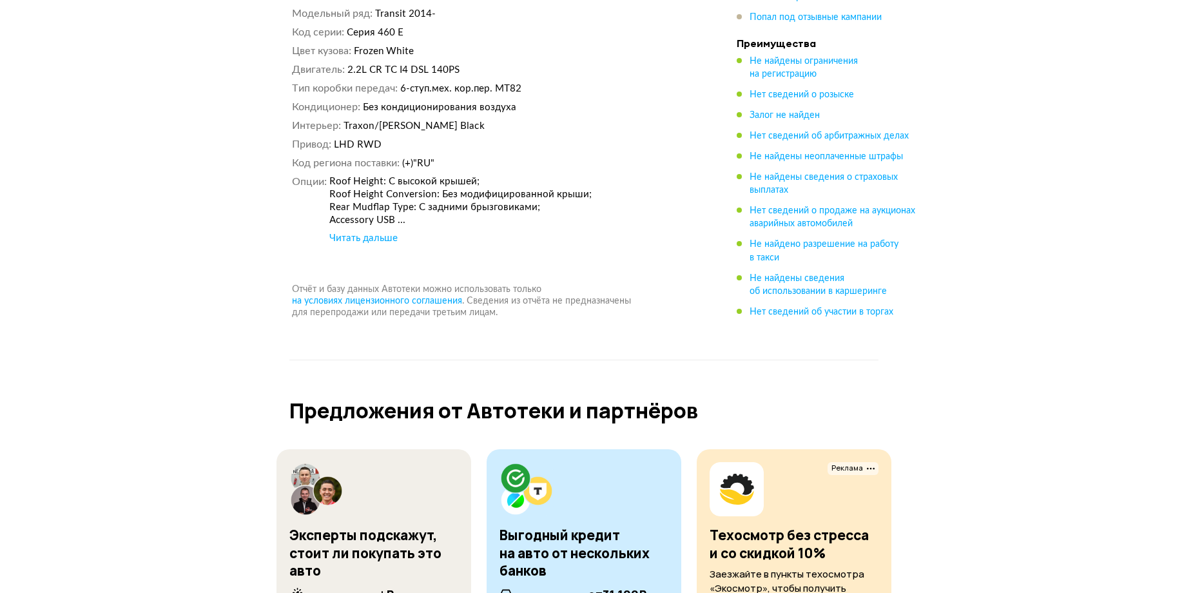
scroll to position [6641, 0]
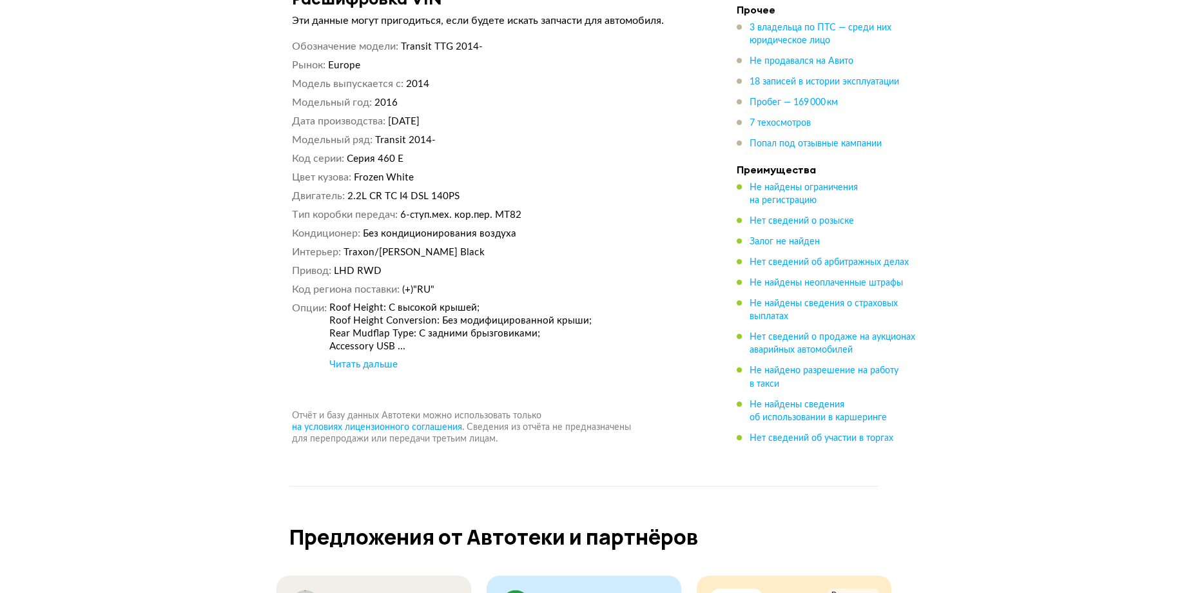
click at [378, 358] on div "Читать дальше" at bounding box center [363, 364] width 68 height 13
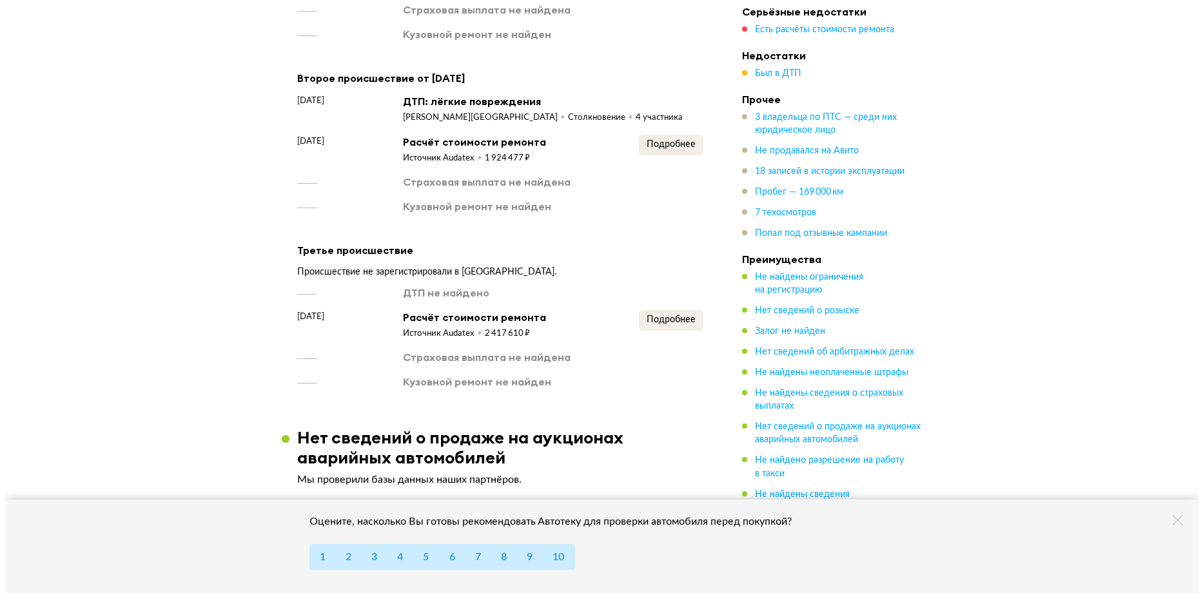
scroll to position [1934, 0]
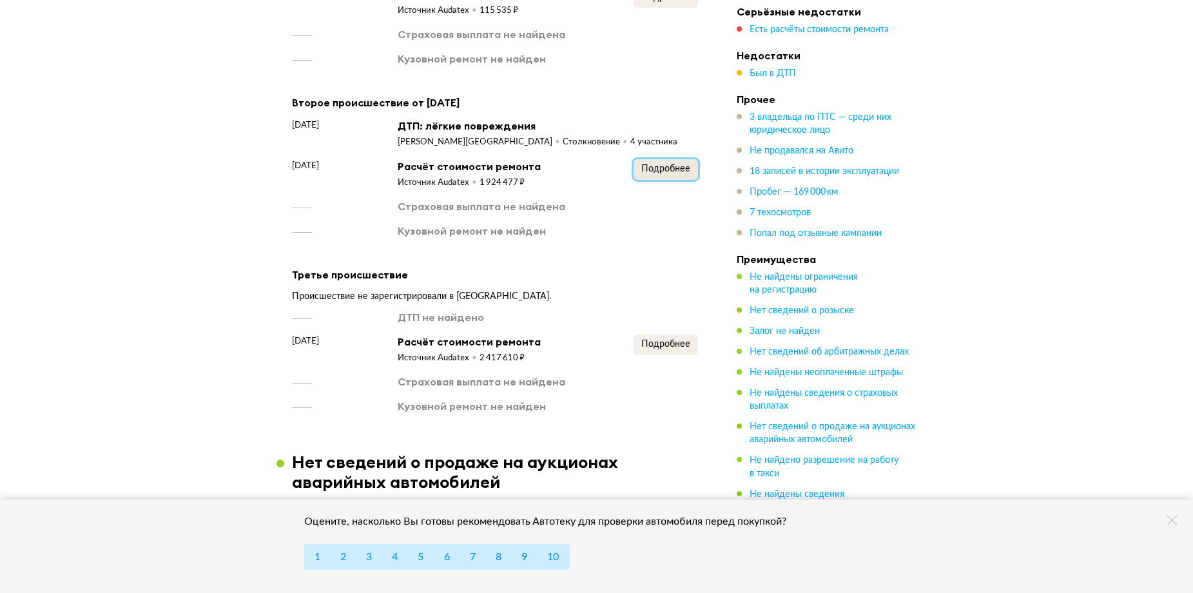
click at [658, 164] on span "Подробнее" at bounding box center [666, 168] width 49 height 9
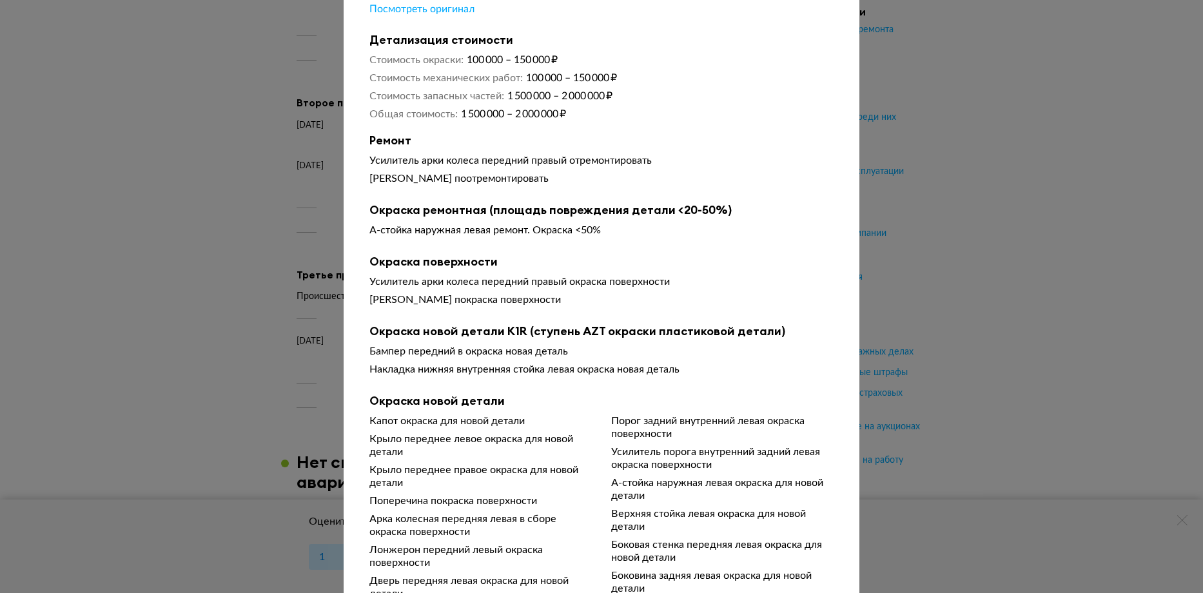
scroll to position [0, 0]
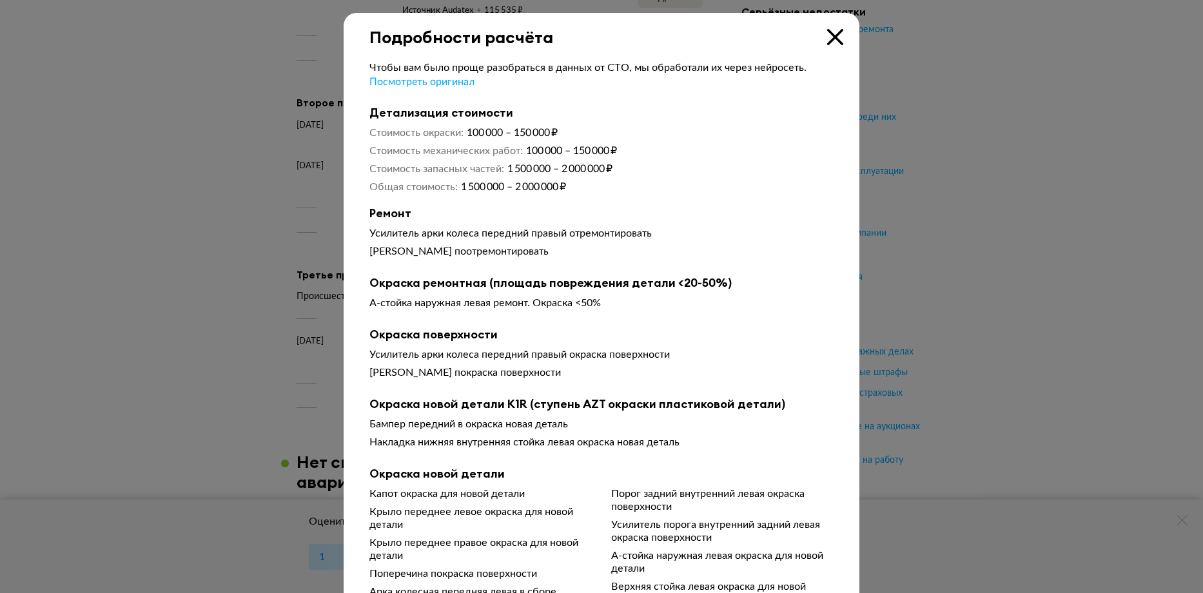
click at [830, 35] on icon at bounding box center [835, 37] width 16 height 16
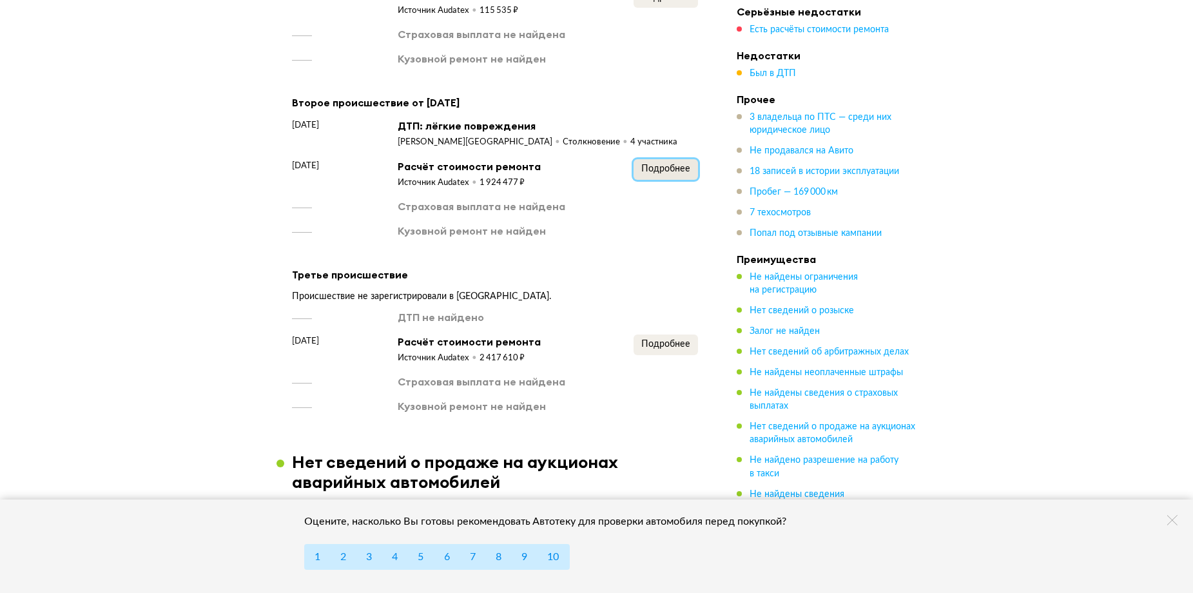
click at [659, 164] on span "Подробнее" at bounding box center [666, 168] width 49 height 9
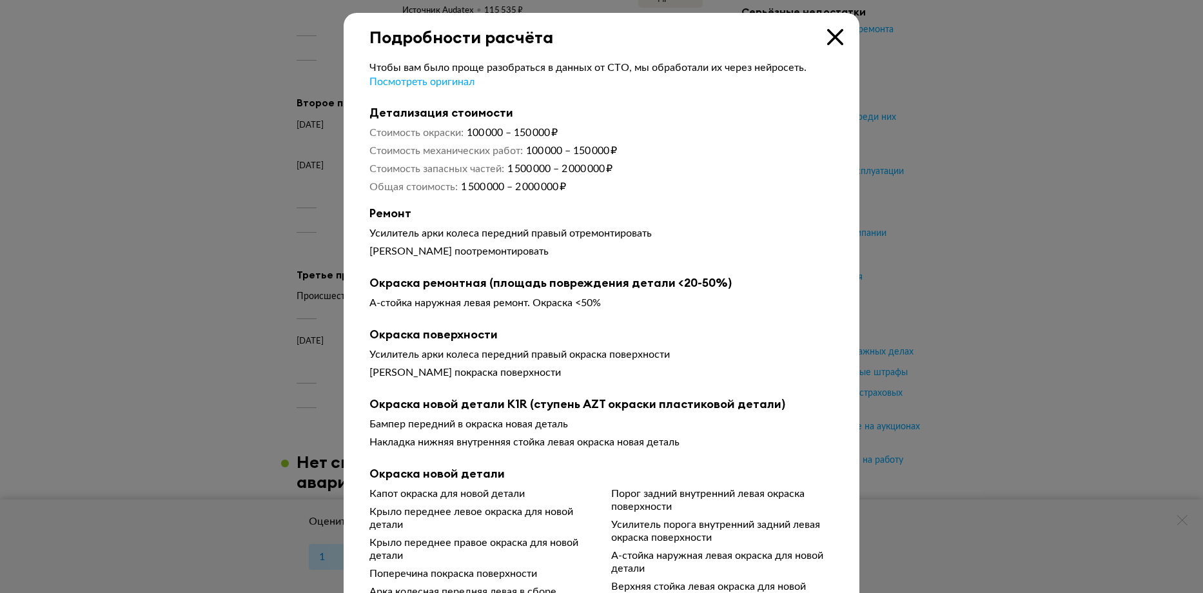
drag, startPoint x: 486, startPoint y: 139, endPoint x: 695, endPoint y: 95, distance: 213.4
click at [416, 83] on span "Посмотреть оригинал" at bounding box center [421, 82] width 105 height 10
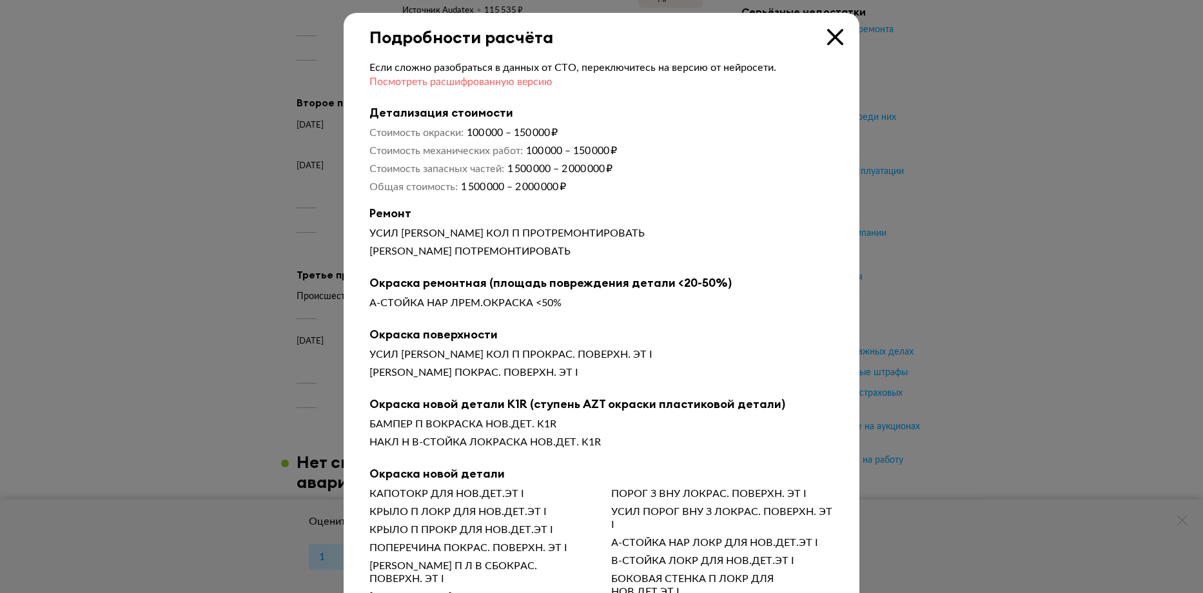
click at [519, 83] on span "Посмотреть расшифрованную версию" at bounding box center [460, 82] width 183 height 10
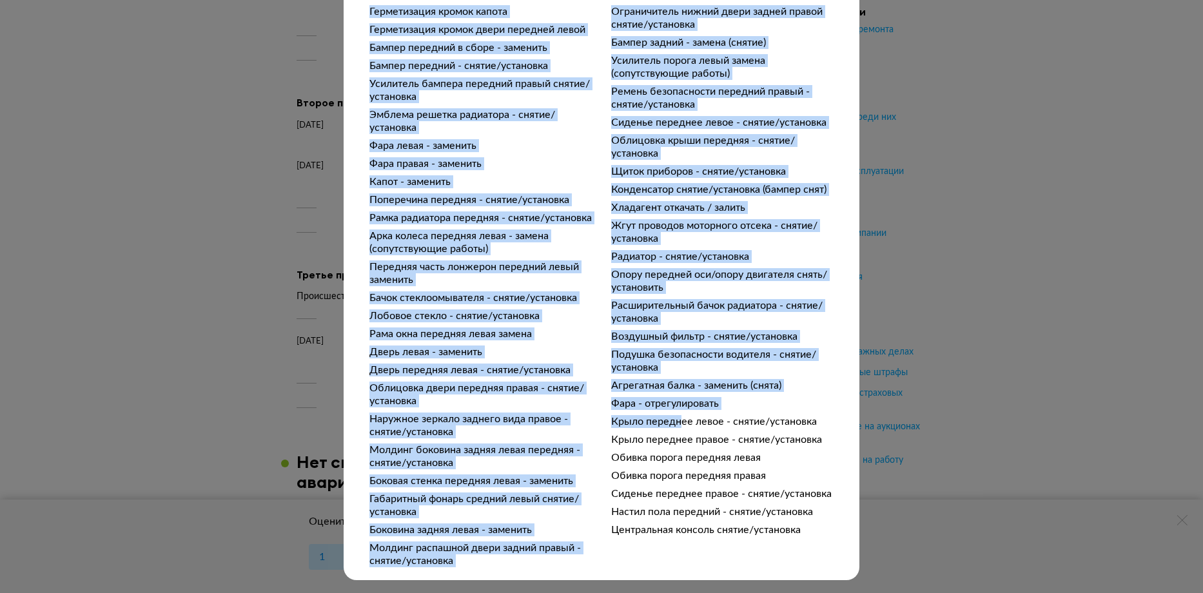
scroll to position [1317, 0]
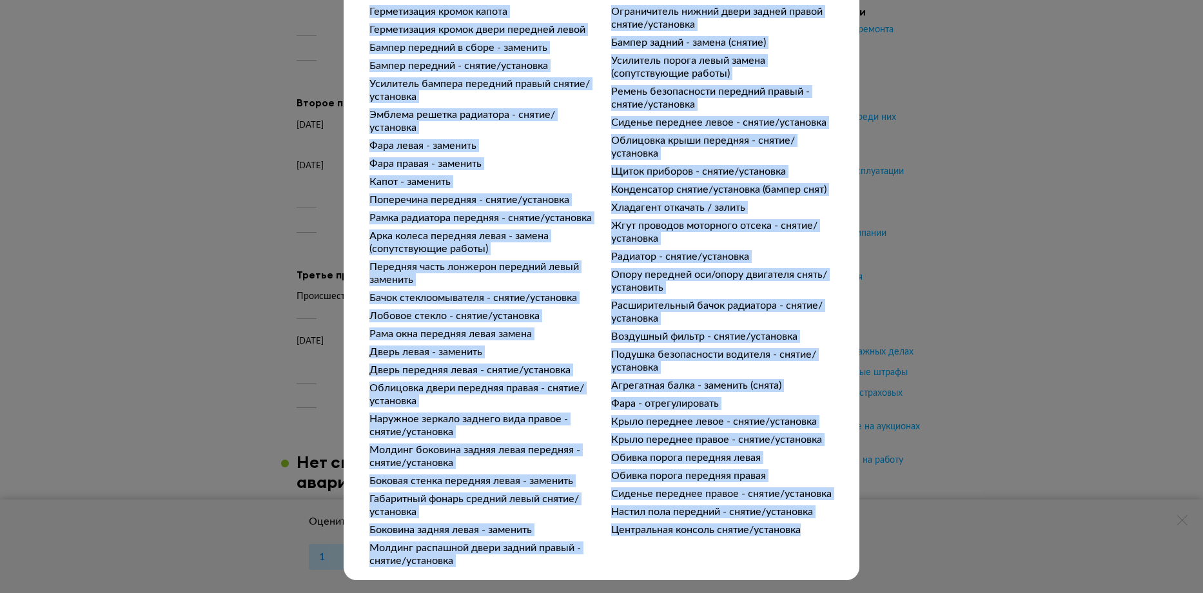
drag, startPoint x: 367, startPoint y: 36, endPoint x: 814, endPoint y: 575, distance: 700.1
click at [1035, 129] on div "Подробности расчёта Чтобы вам было проще разобраться в данных от СТО, мы обрабо…" at bounding box center [601, 296] width 1203 height 593
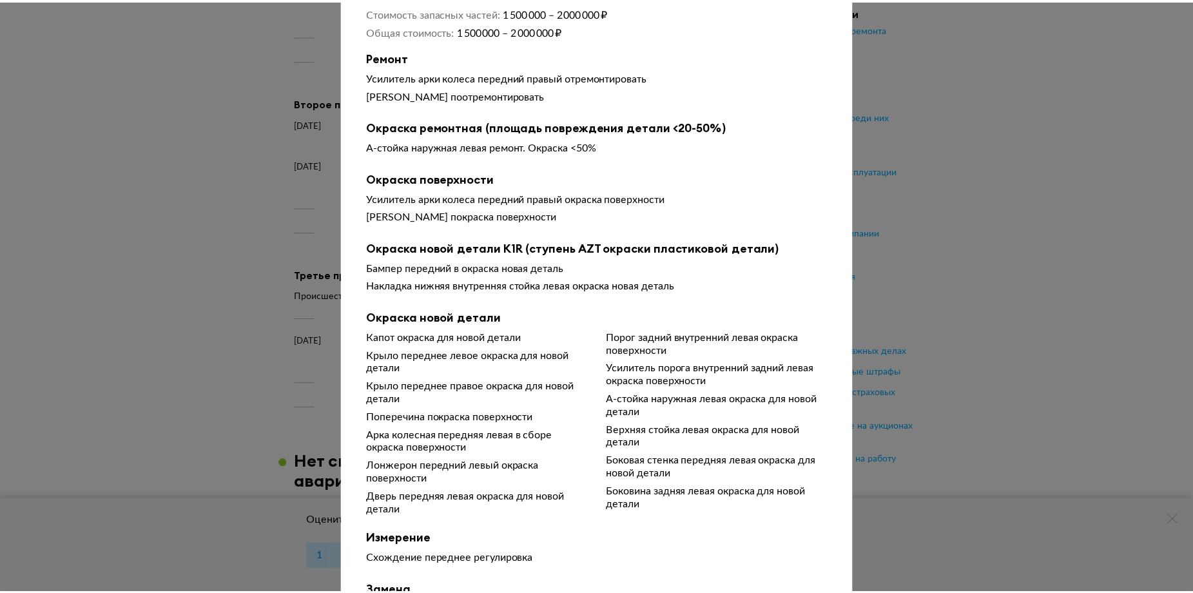
scroll to position [0, 0]
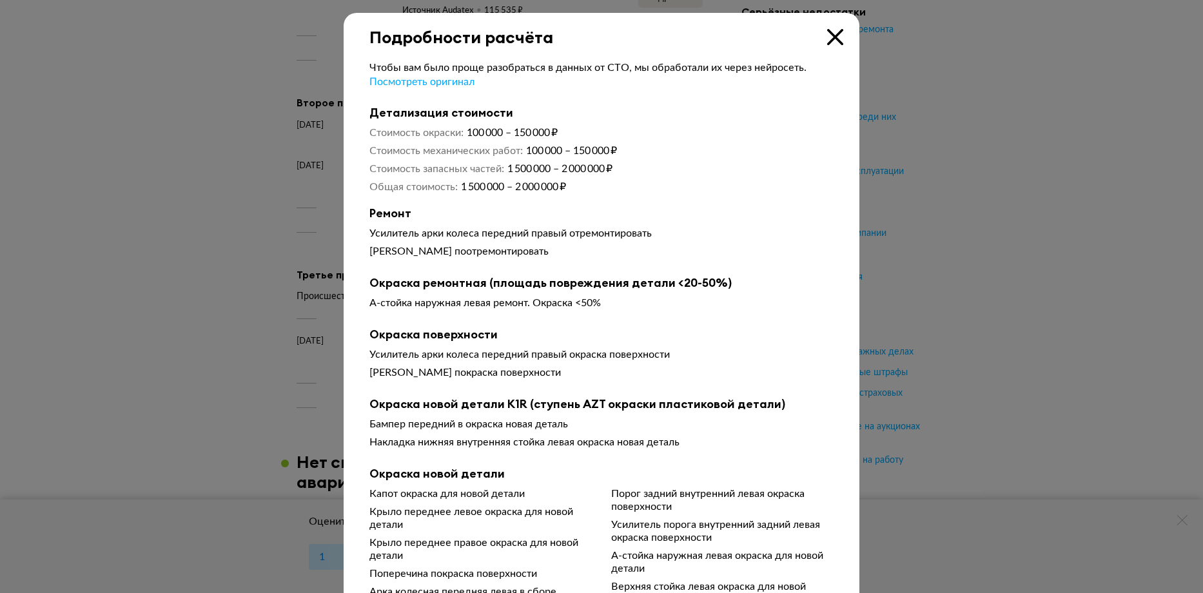
click at [830, 35] on icon at bounding box center [835, 37] width 16 height 16
